Goal: Task Accomplishment & Management: Use online tool/utility

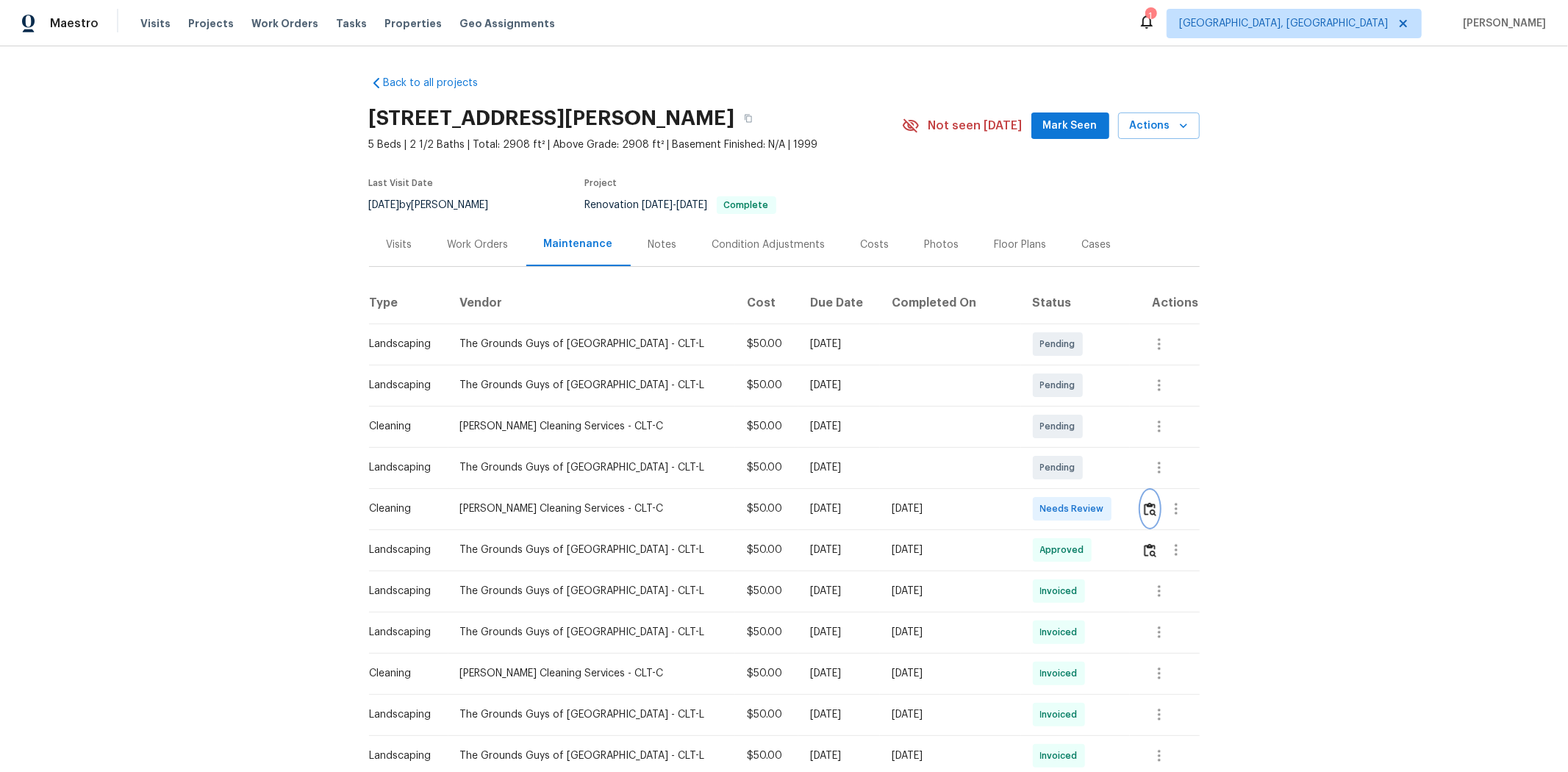
click at [843, 493] on img "button" at bounding box center [1150, 509] width 12 height 14
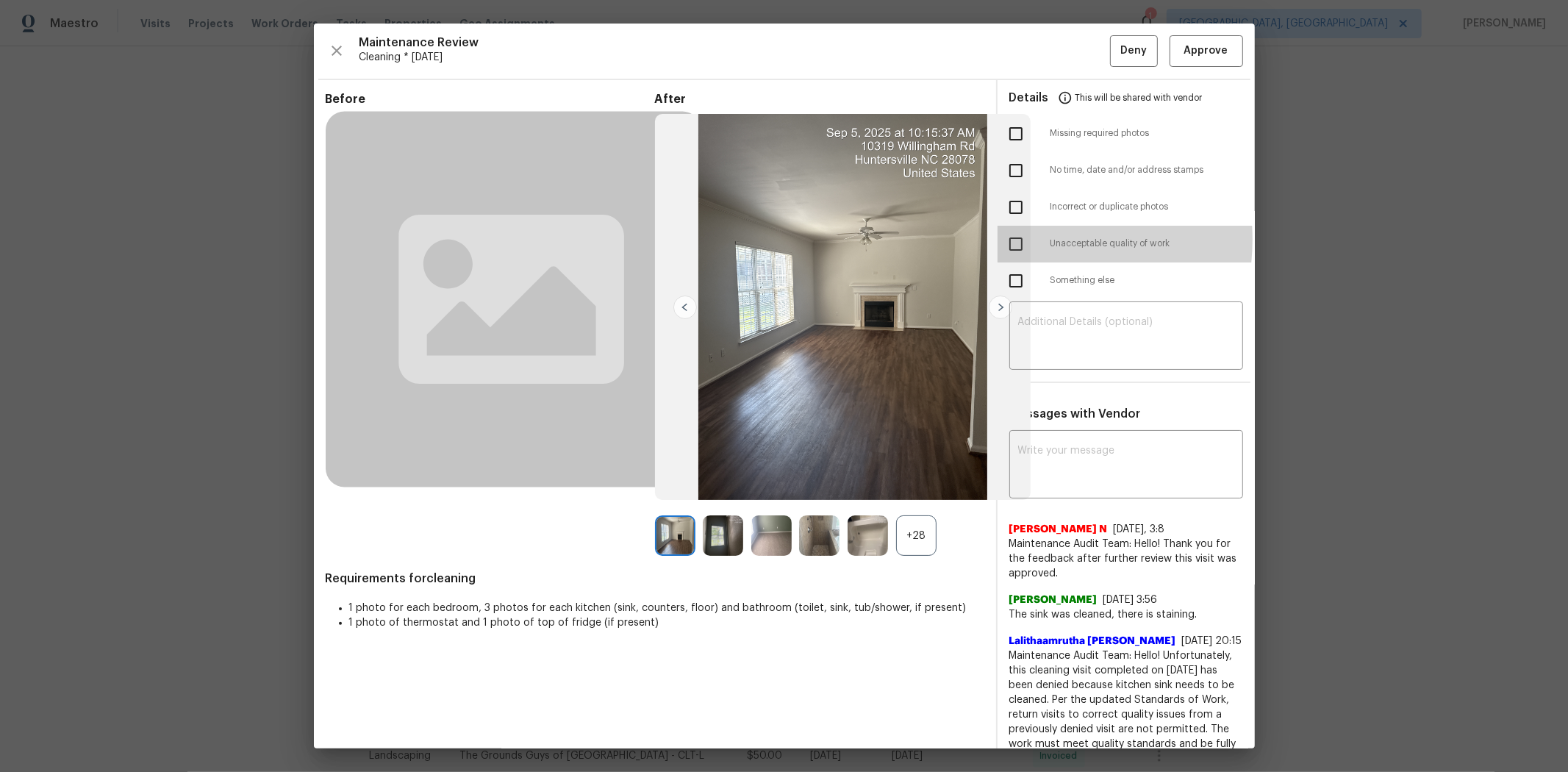
click at [843, 240] on input "checkbox" at bounding box center [1016, 244] width 31 height 31
checkbox input "true"
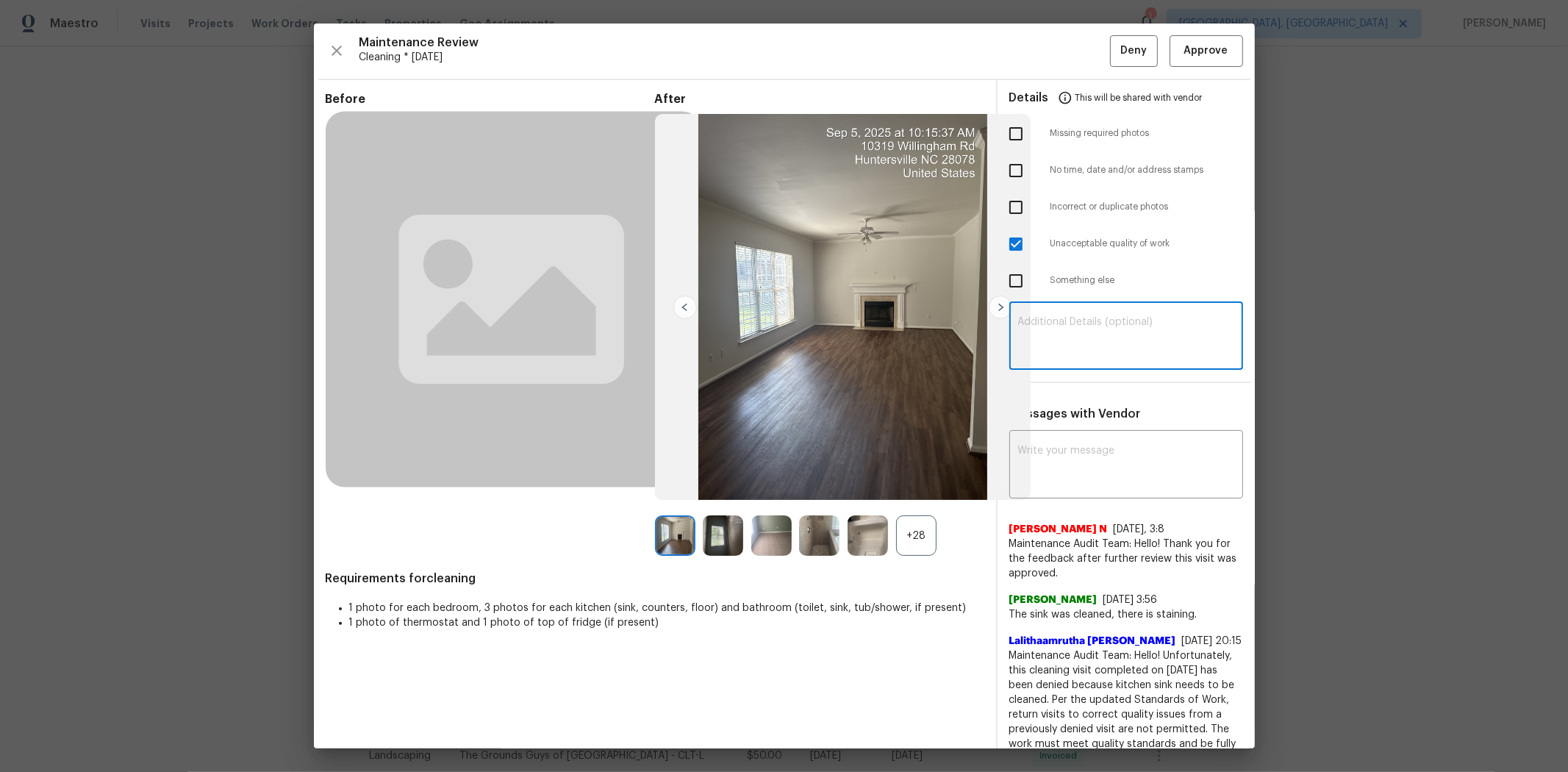
click at [843, 335] on textarea at bounding box center [1126, 337] width 216 height 41
paste textarea "Maintenance Audit Team: Hello! Unfortunately, this cleaning visit completed on …"
click at [843, 334] on textarea "Maintenance Audit Team: Hello! Unfortunately, this cleaning visit completed on …" at bounding box center [1126, 337] width 216 height 41
click at [843, 340] on textarea "Maintenance Audit Team: Hello! Unfortunately, this cleaning visit completed on …" at bounding box center [1126, 337] width 216 height 41
click at [843, 342] on textarea "Maintenance Audit Team: Hello! Unfortunately, this cleaning visit completed on …" at bounding box center [1126, 337] width 216 height 41
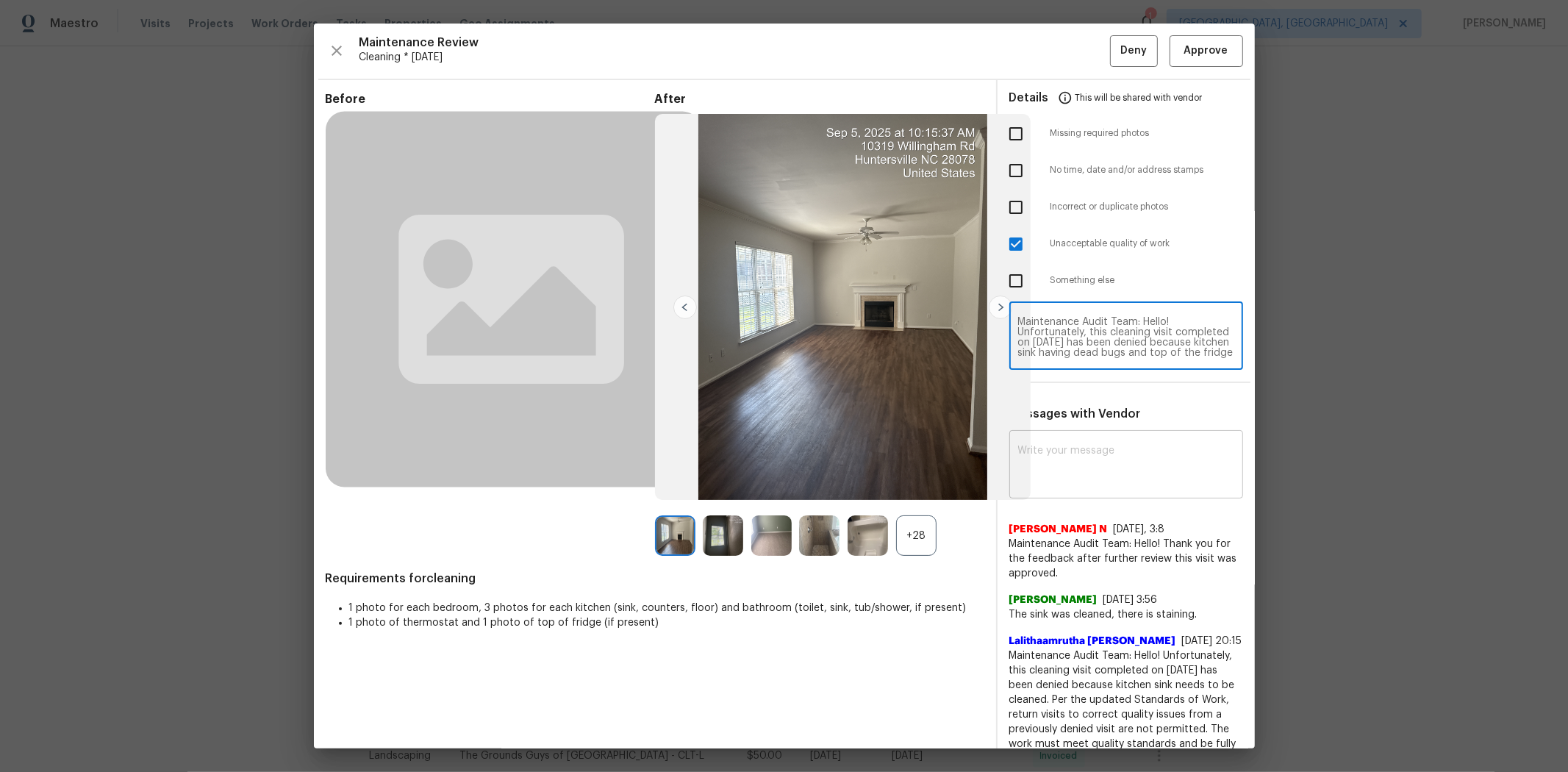
type textarea "Maintenance Audit Team: Hello! Unfortunately, this cleaning visit completed on …"
click at [843, 442] on div "x ​" at bounding box center [1126, 466] width 234 height 64
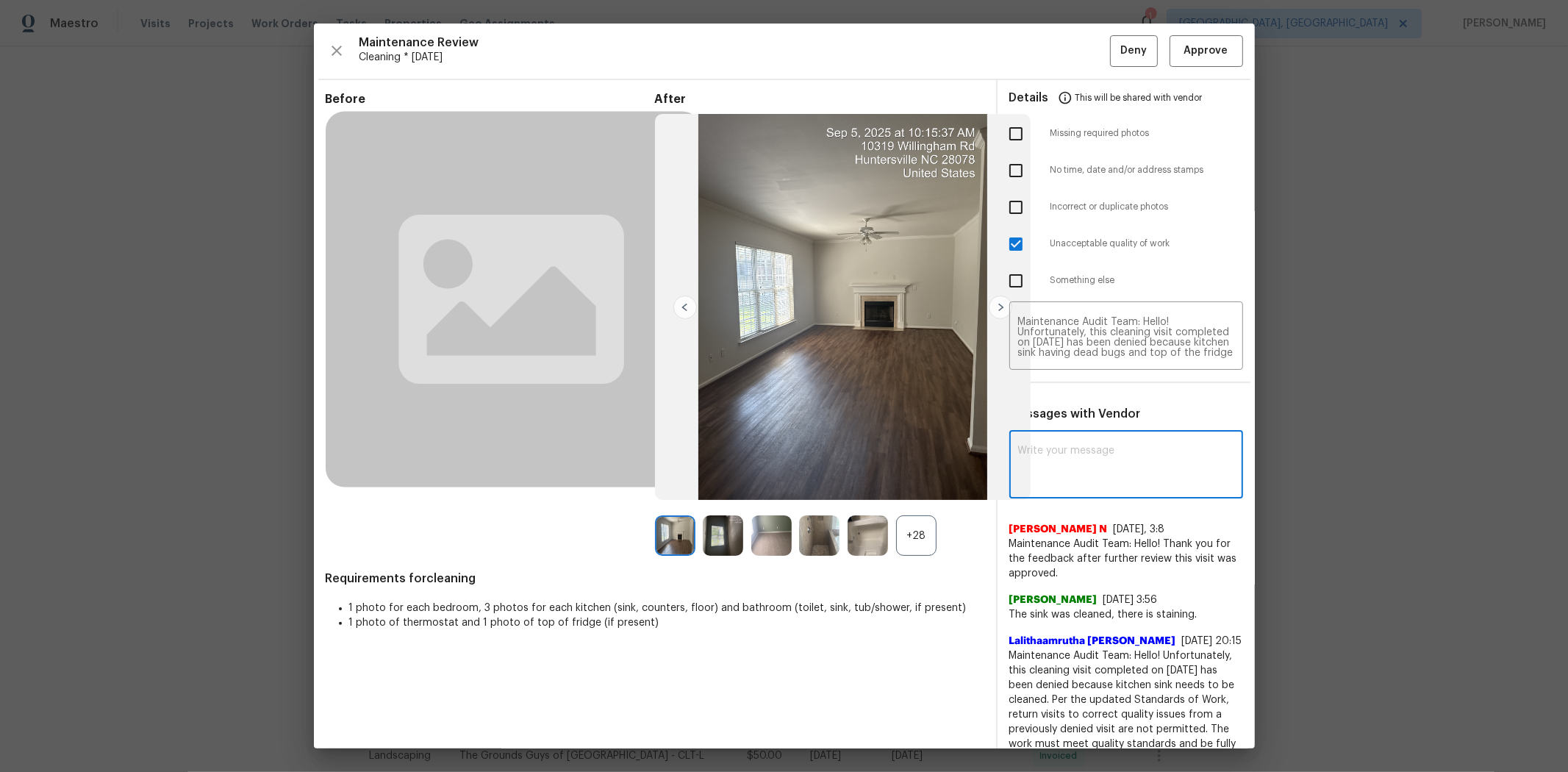
paste textarea "Maintenance Audit Team: Hello! Unfortunately, this cleaning visit completed on …"
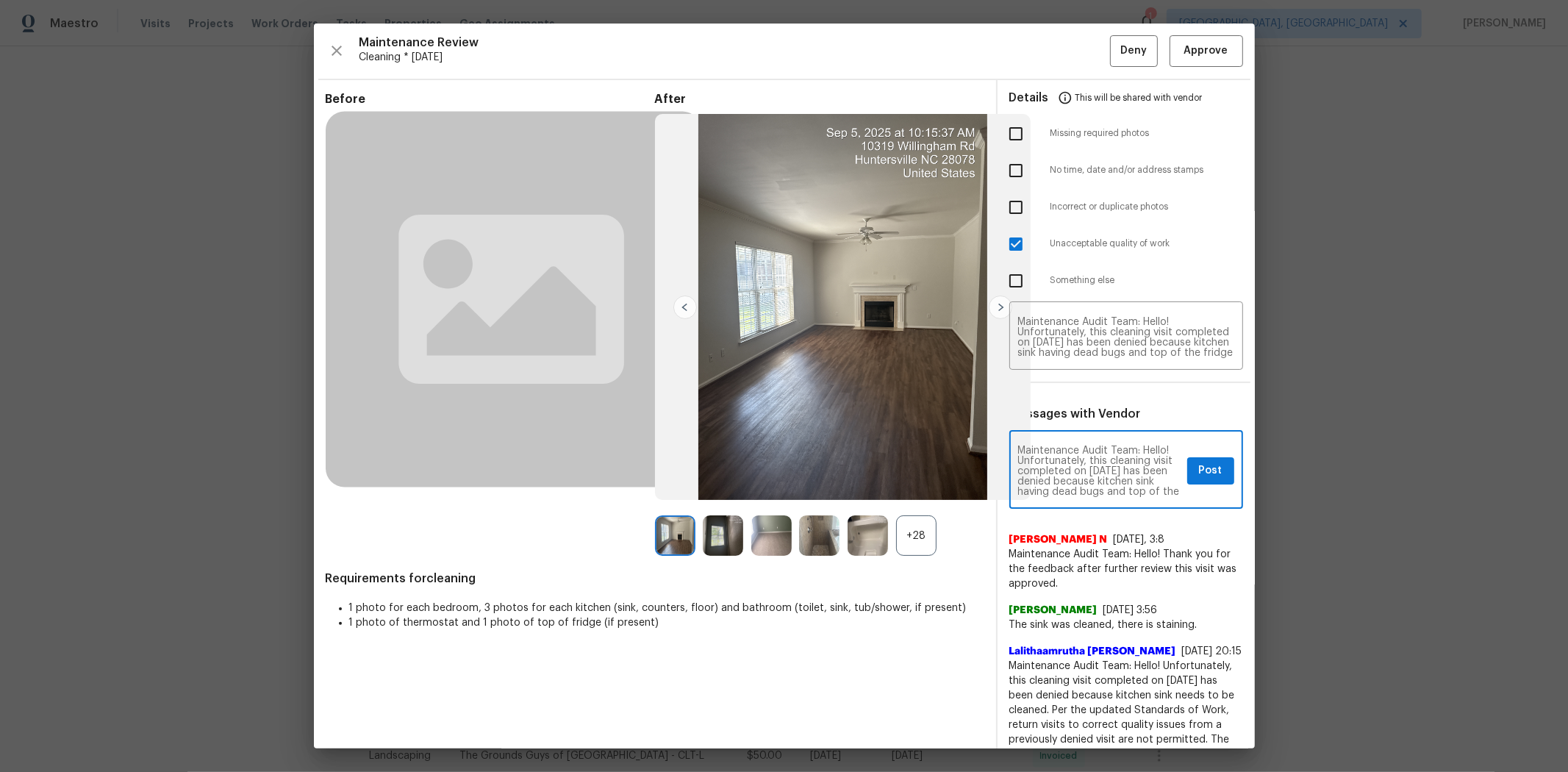
type textarea "Maintenance Audit Team: Hello! Unfortunately, this cleaning visit completed on …"
click at [843, 468] on span "Post" at bounding box center [1210, 471] width 23 height 19
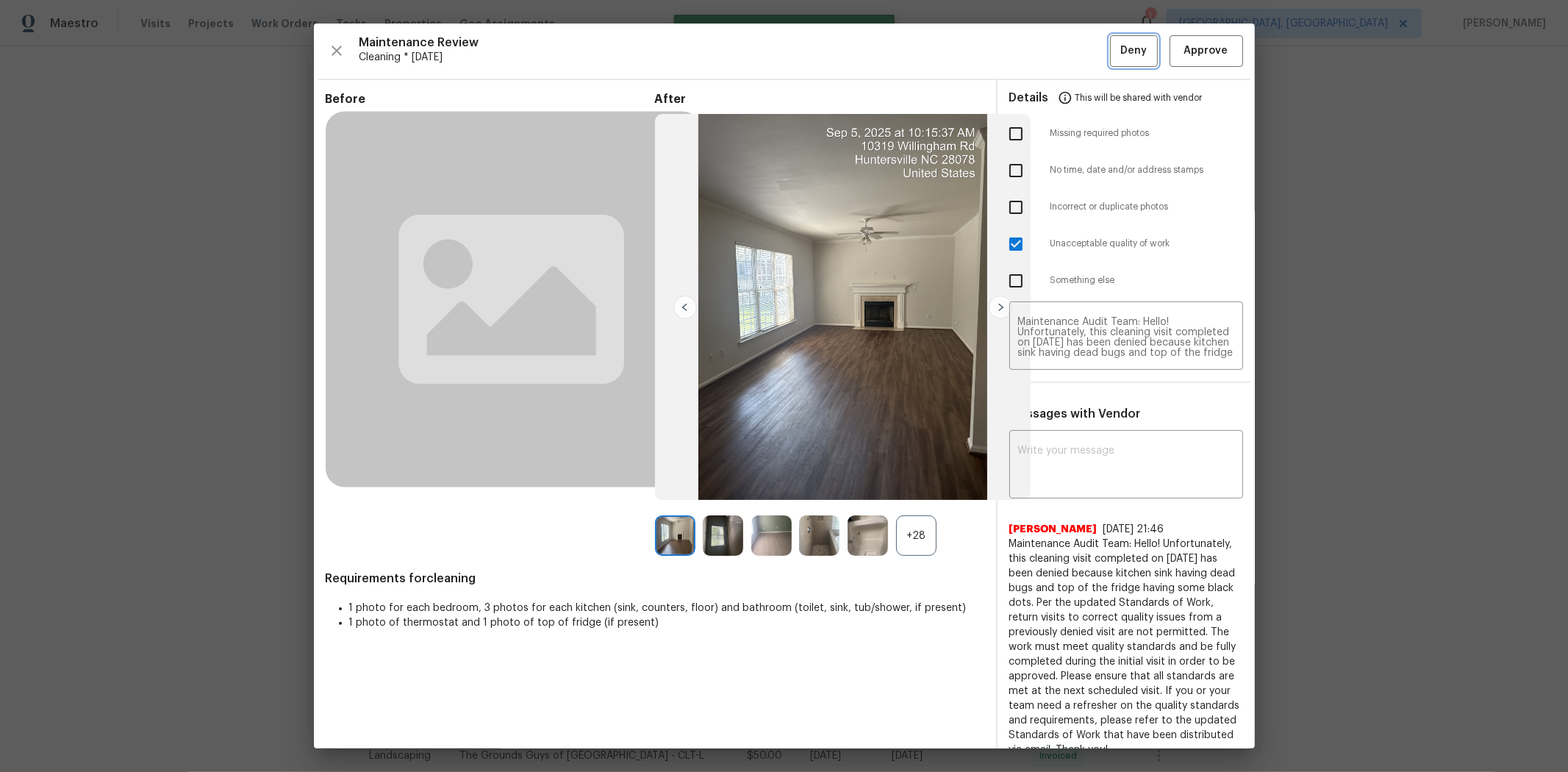
click at [843, 51] on span "Deny" at bounding box center [1134, 51] width 26 height 19
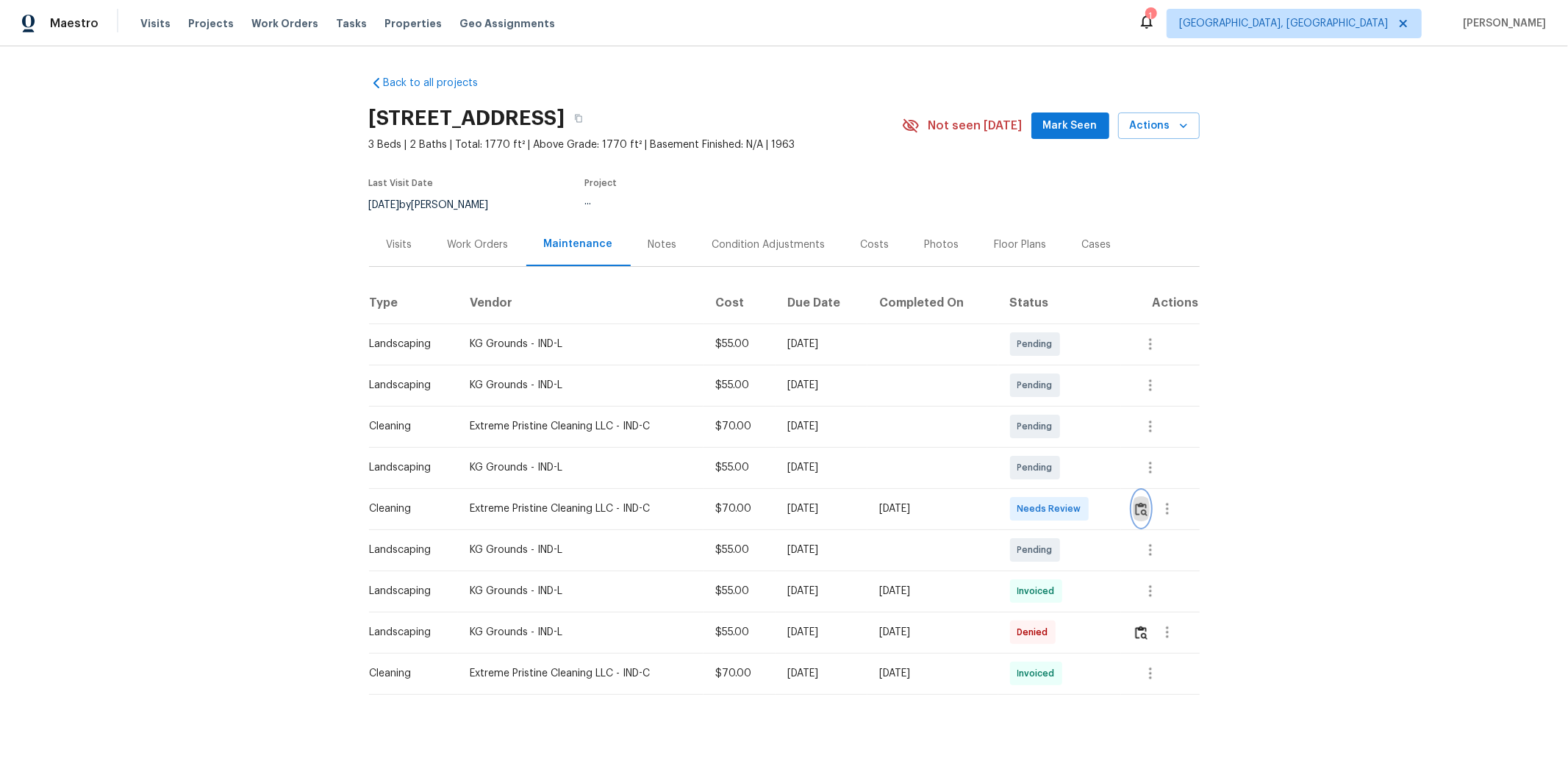
click at [1114, 500] on button "button" at bounding box center [1141, 508] width 17 height 35
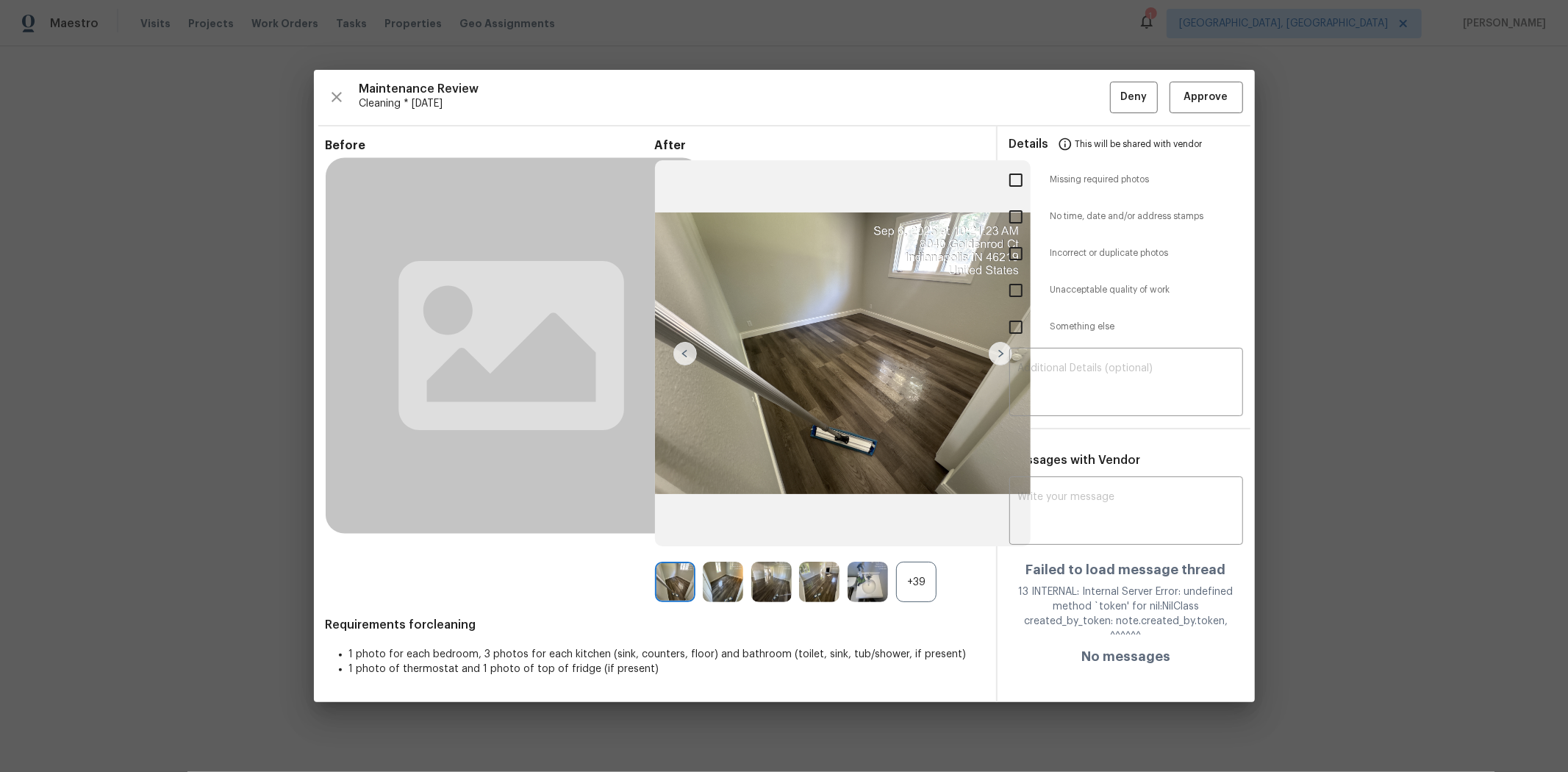
click at [1114, 119] on div "Maintenance Review Cleaning * Tue, Sep 02 Deny Approve Before After +39 Require…" at bounding box center [784, 386] width 941 height 632
click at [1114, 99] on span "Approve" at bounding box center [1206, 98] width 44 height 19
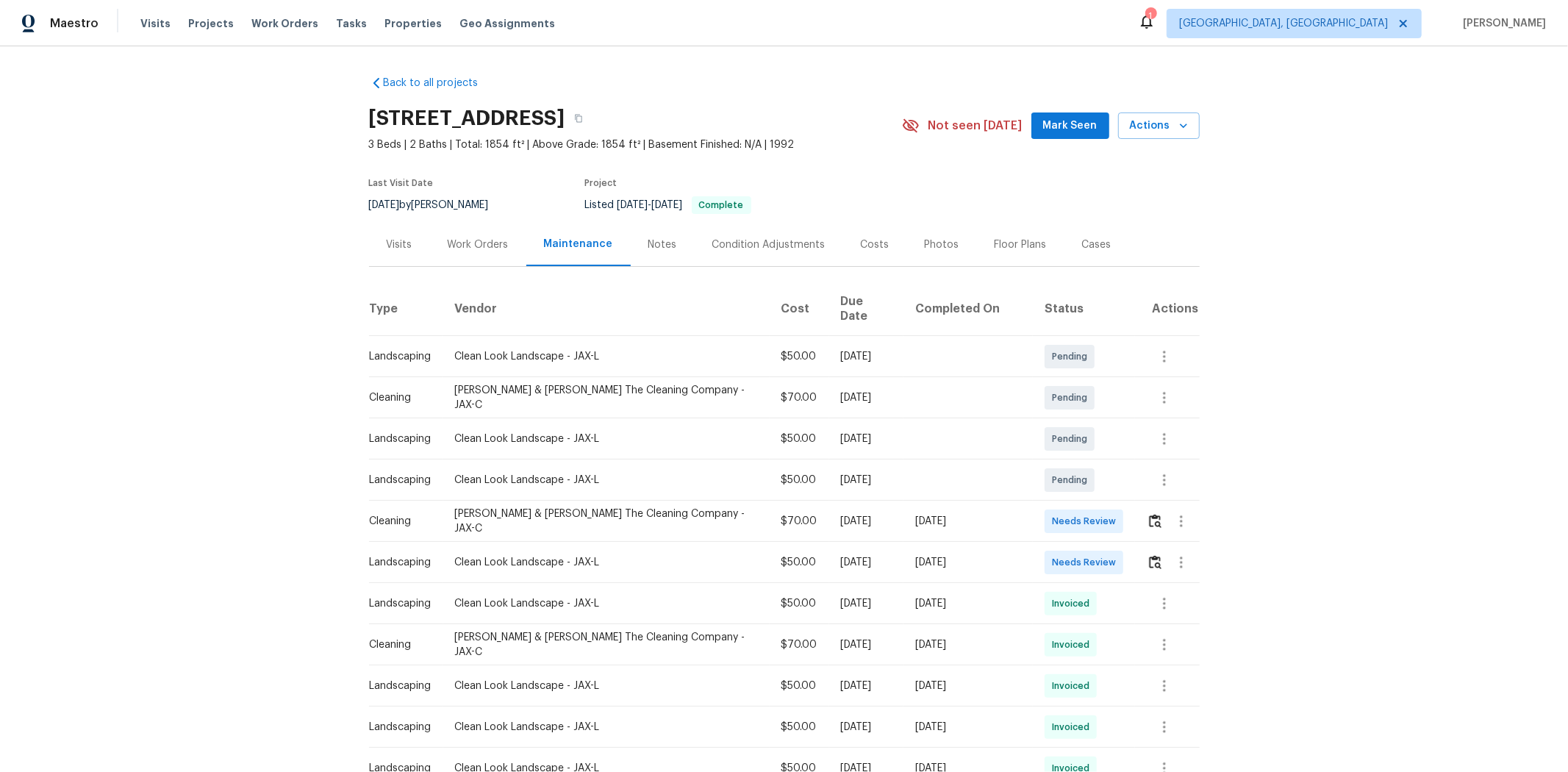
drag, startPoint x: 807, startPoint y: 498, endPoint x: 1202, endPoint y: 498, distance: 395.0
click at [1114, 500] on tr "Cleaning Montalvo & Sangalang The Cleaning Company - JAX-C $70.00 Tue, Sep 02 2…" at bounding box center [784, 521] width 831 height 41
drag, startPoint x: 1202, startPoint y: 498, endPoint x: 1179, endPoint y: 506, distance: 24.4
click at [1114, 498] on div "Back to all projects 5933 Copper Lake Dr, Jacksonville, FL 32218 3 Beds | 2 Bat…" at bounding box center [784, 409] width 1568 height 725
click at [1114, 514] on img "button" at bounding box center [1155, 521] width 12 height 14
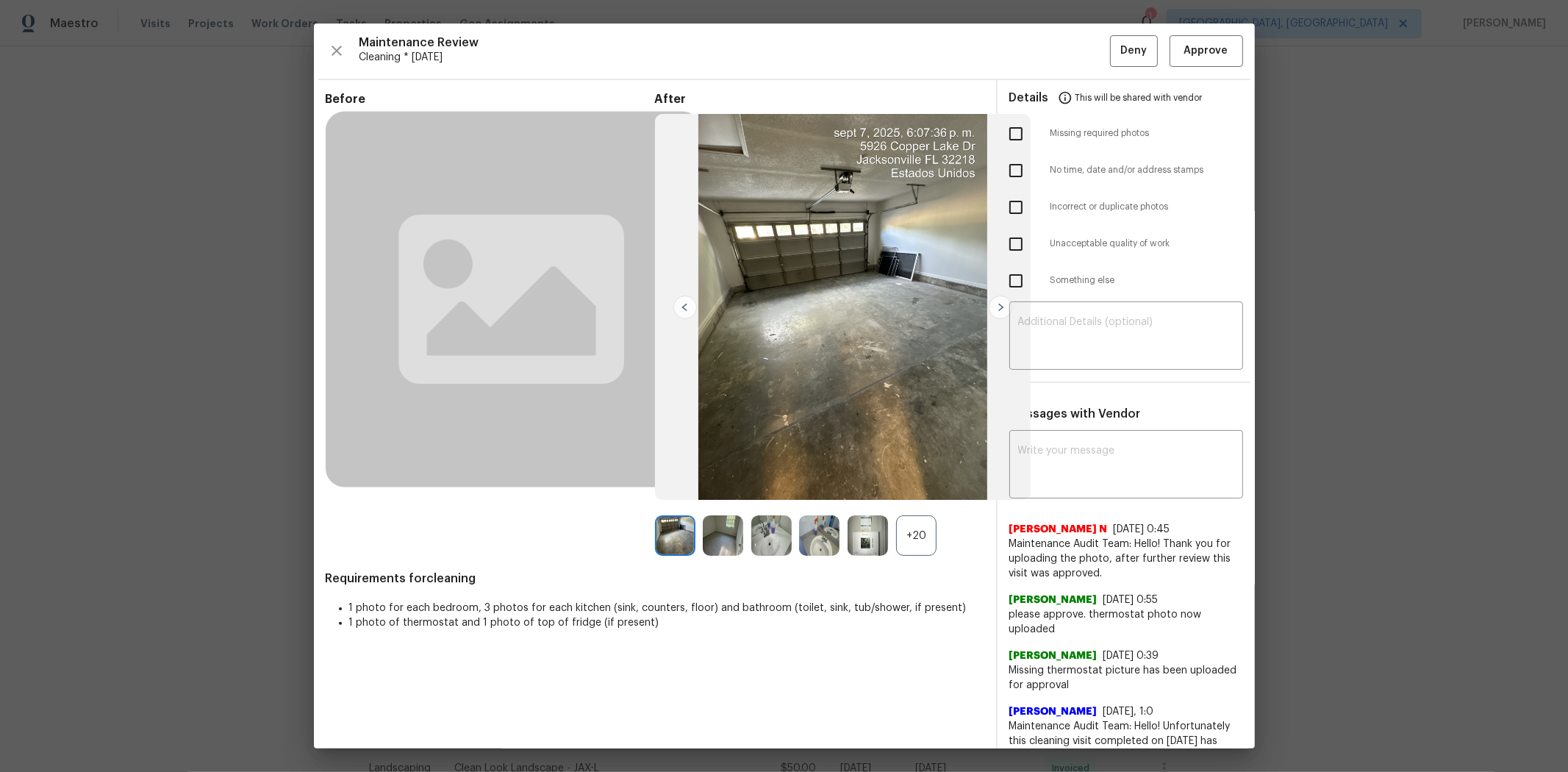
click at [1114, 70] on div "Maintenance Review Cleaning * Tue, Sep 02 Deny Approve Before After +20 Require…" at bounding box center [784, 386] width 941 height 725
click at [1114, 51] on span "Approve" at bounding box center [1206, 51] width 50 height 19
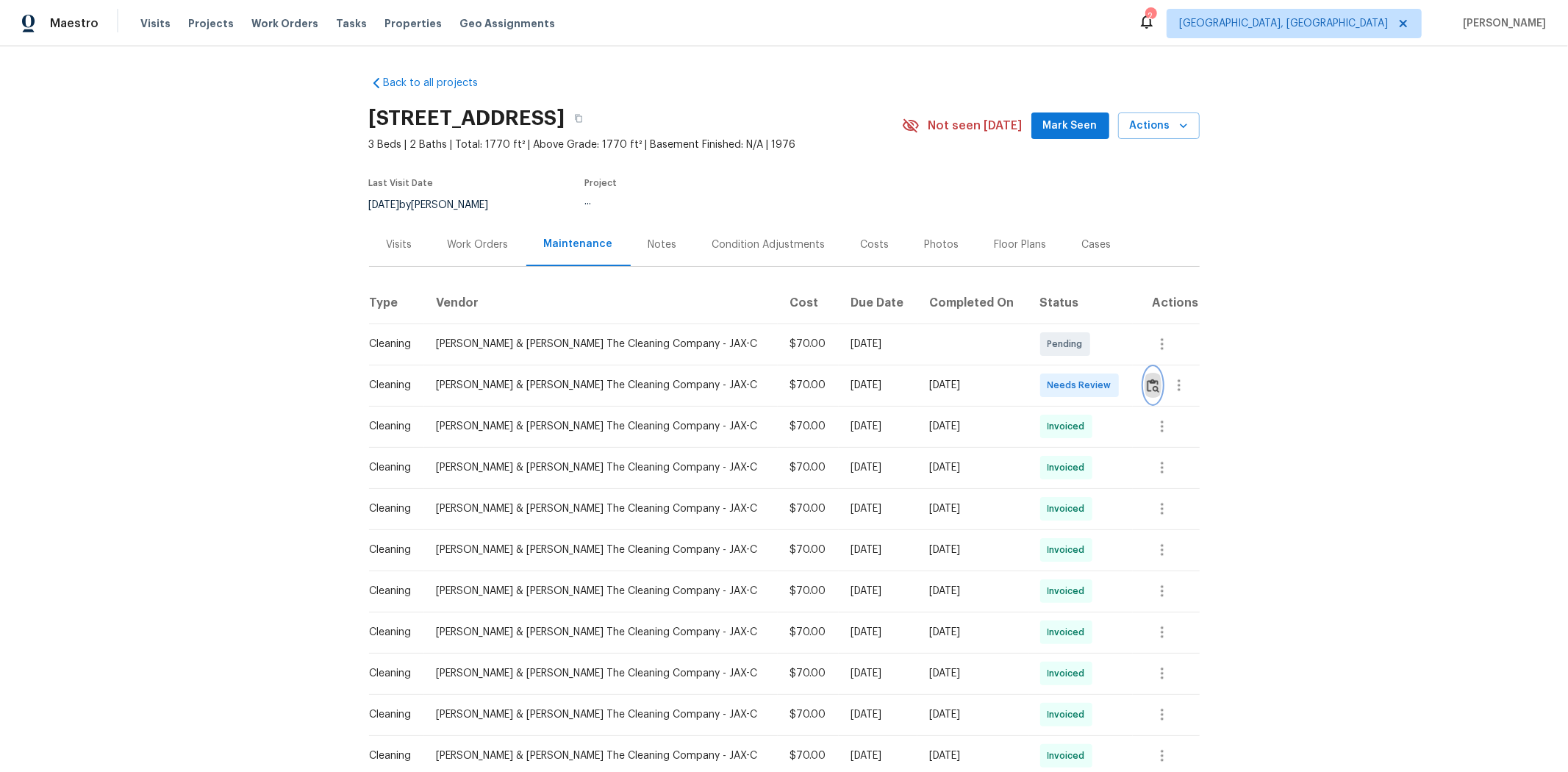
click at [1144, 384] on button "button" at bounding box center [1153, 385] width 17 height 35
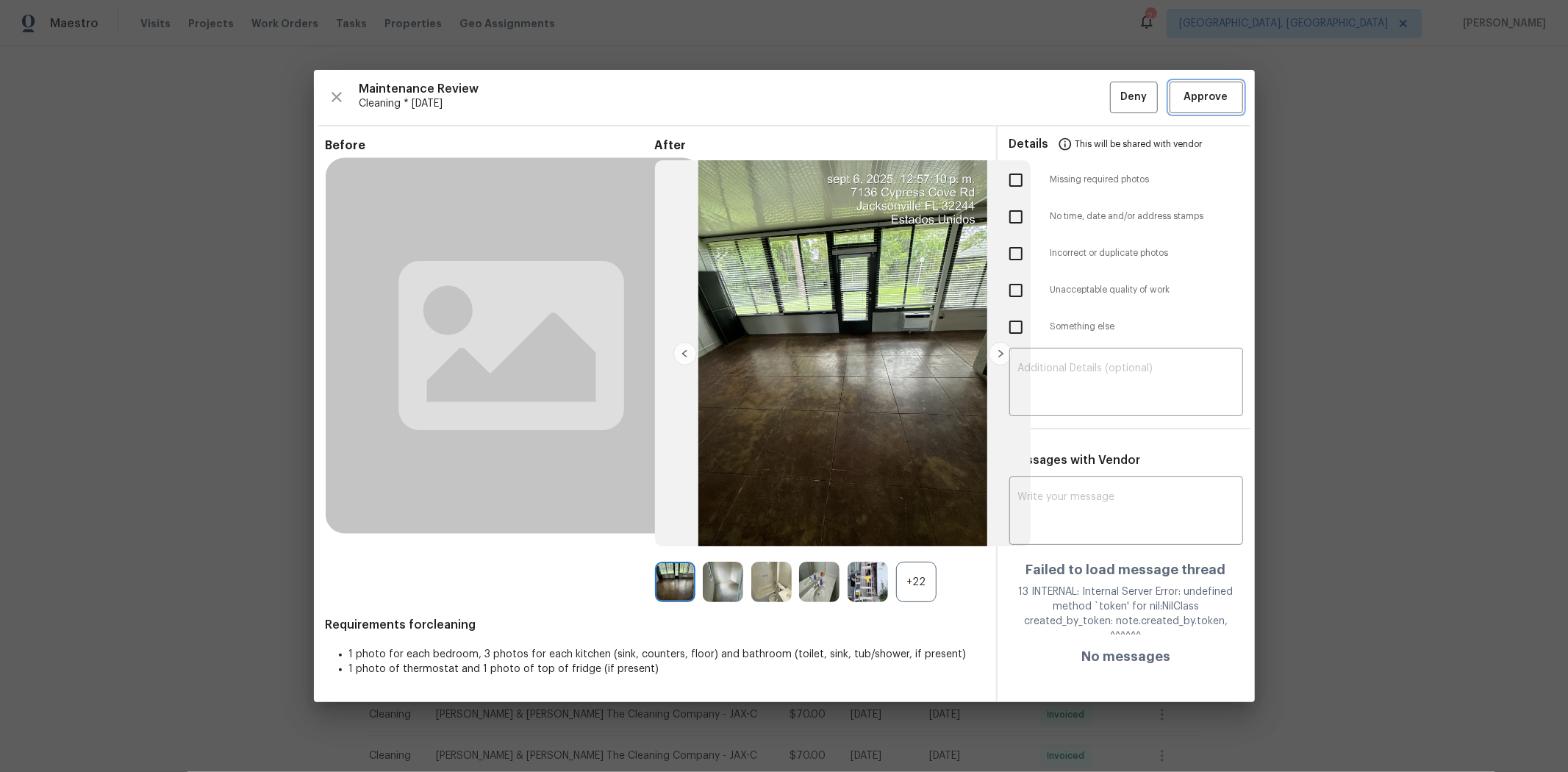
click at [1200, 85] on button "Approve" at bounding box center [1206, 97] width 74 height 32
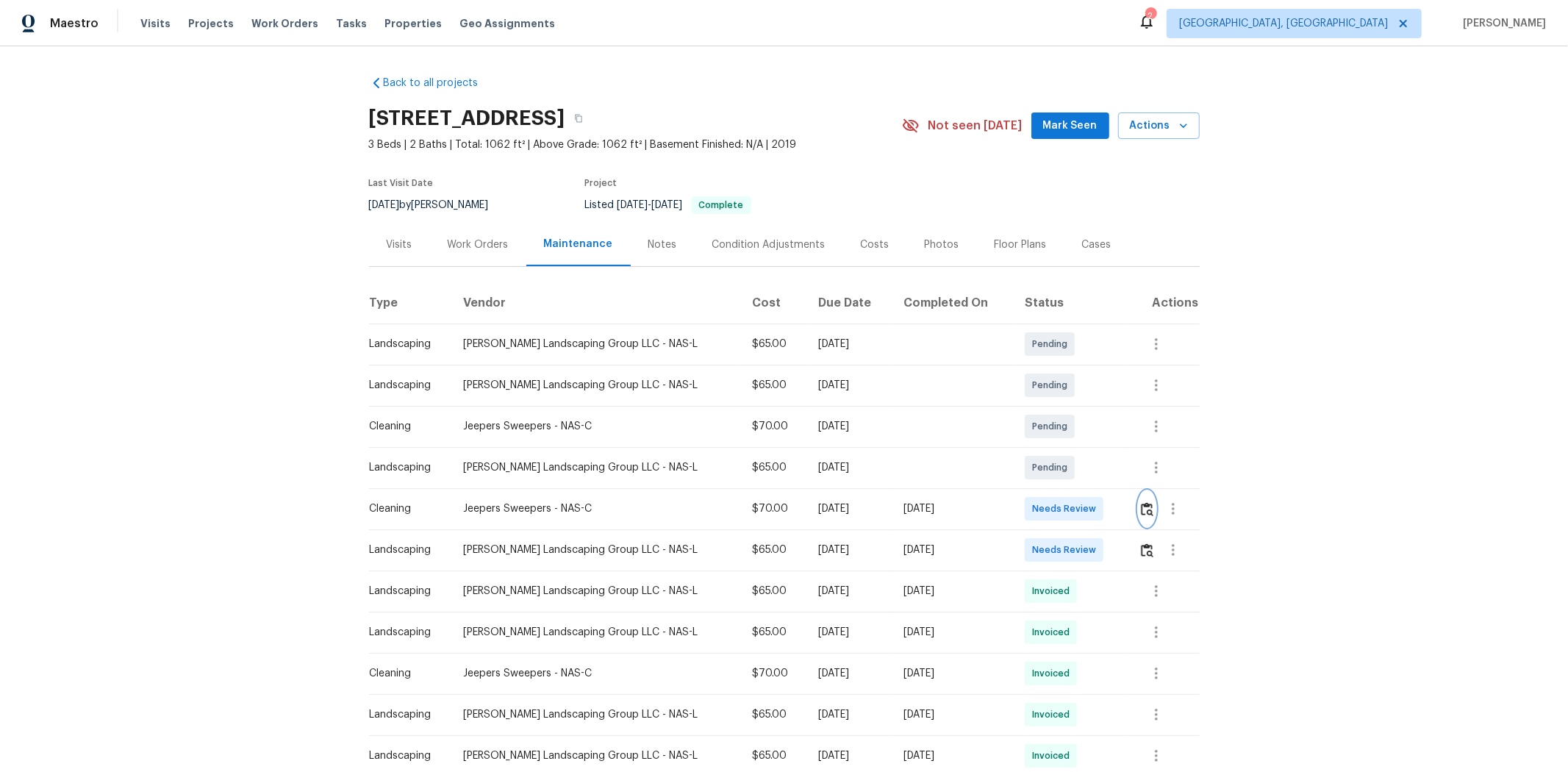
click at [1114, 516] on button "button" at bounding box center [1147, 508] width 17 height 35
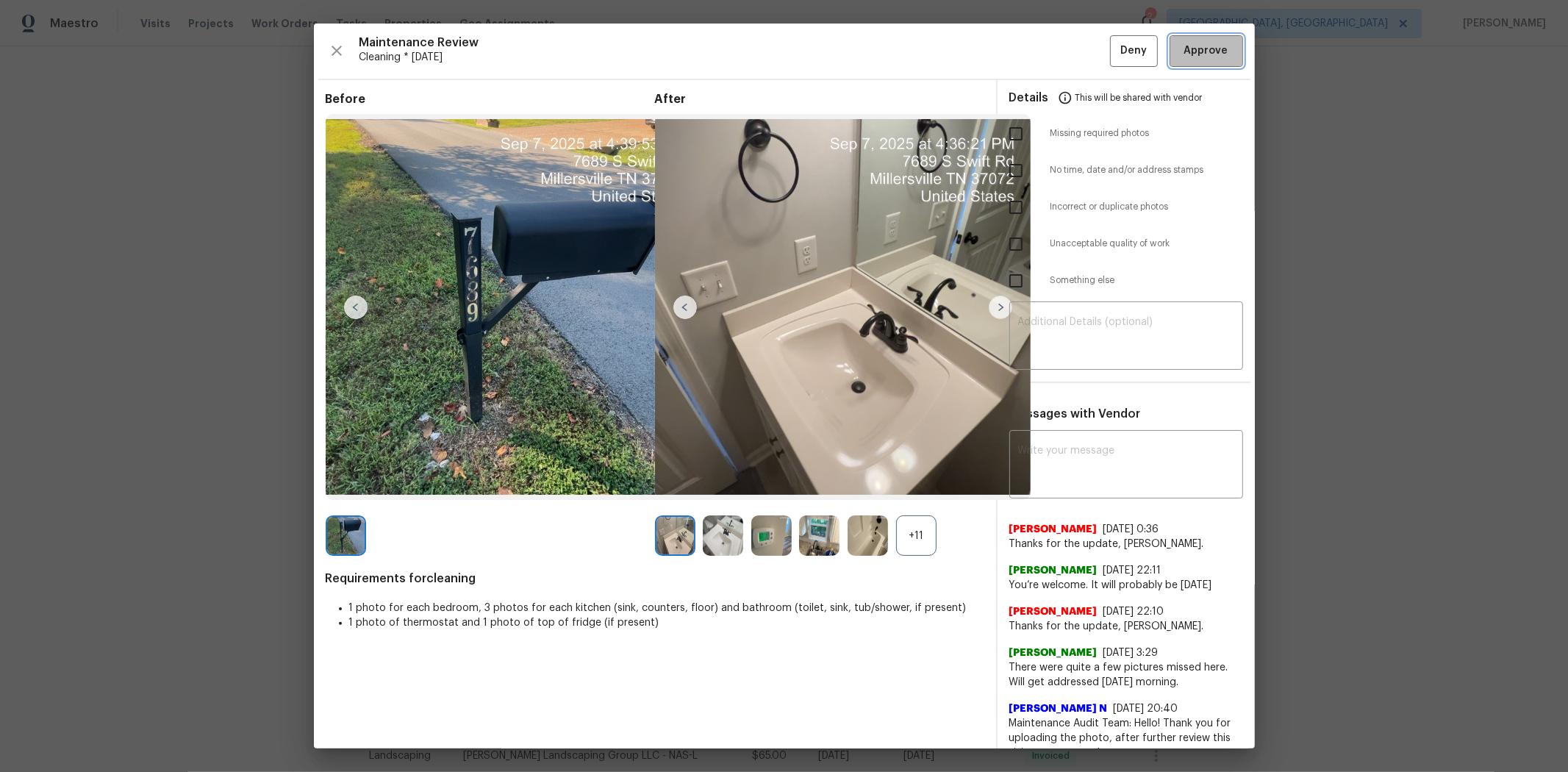
click at [1114, 52] on span "Approve" at bounding box center [1206, 51] width 44 height 19
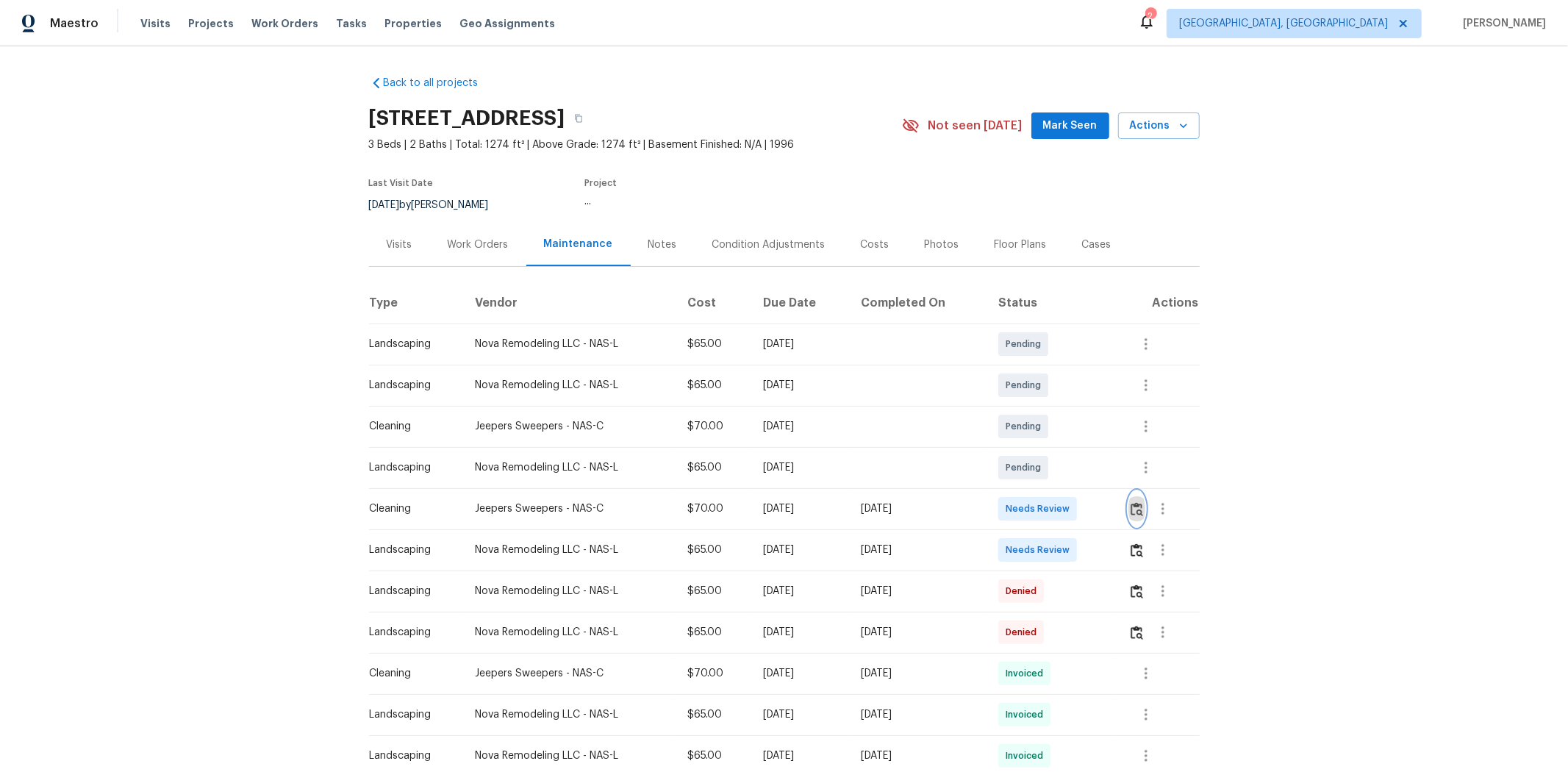
click at [1133, 508] on img "button" at bounding box center [1137, 509] width 12 height 14
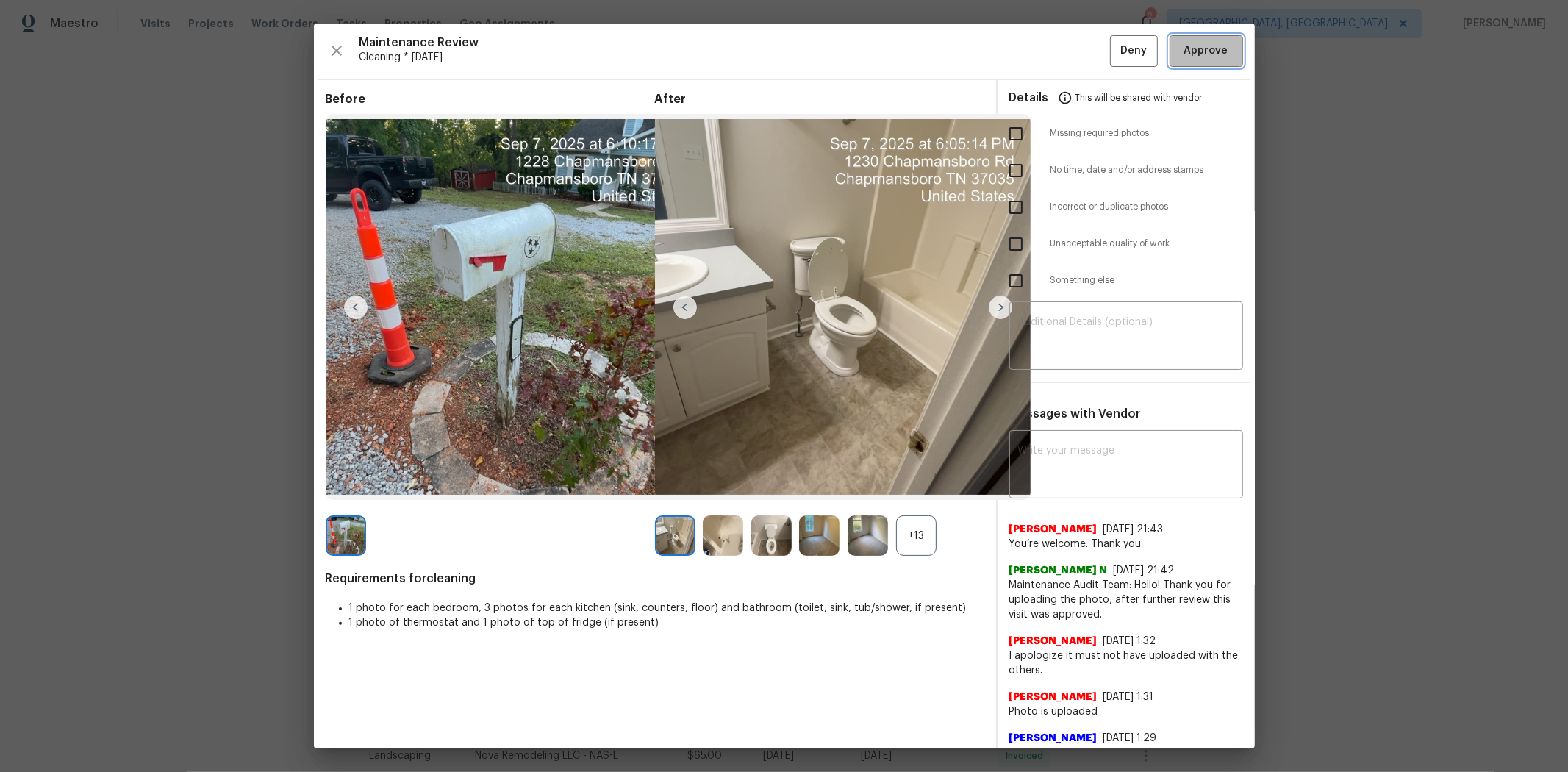
click at [1207, 62] on button "Approve" at bounding box center [1206, 50] width 74 height 32
